Goal: Navigation & Orientation: Find specific page/section

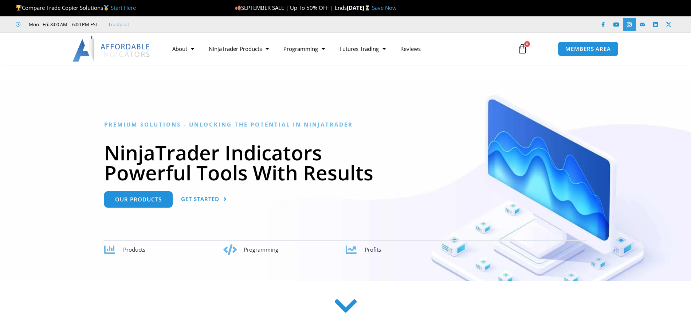
click at [628, 24] on icon at bounding box center [628, 24] width 5 height 5
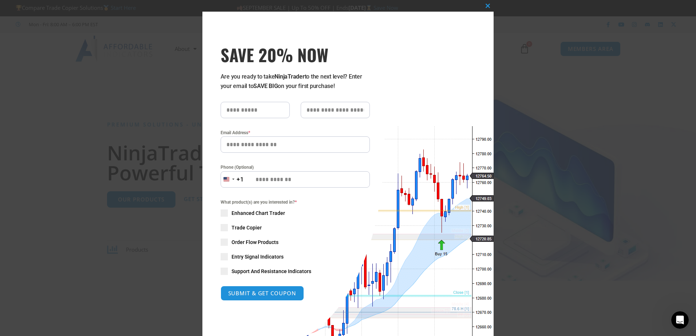
click at [108, 68] on div "Close this module SAVE 20% NOW Are you ready to take NinjaTrader to the next le…" at bounding box center [348, 168] width 696 height 336
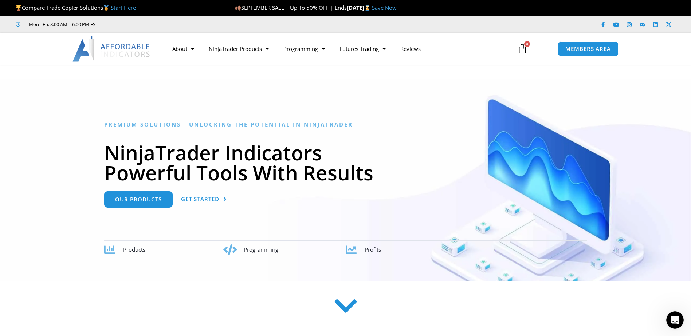
click at [103, 52] on img at bounding box center [111, 49] width 78 height 26
click at [126, 25] on link "Trustpilot" at bounding box center [118, 24] width 21 height 9
